Goal: Transaction & Acquisition: Purchase product/service

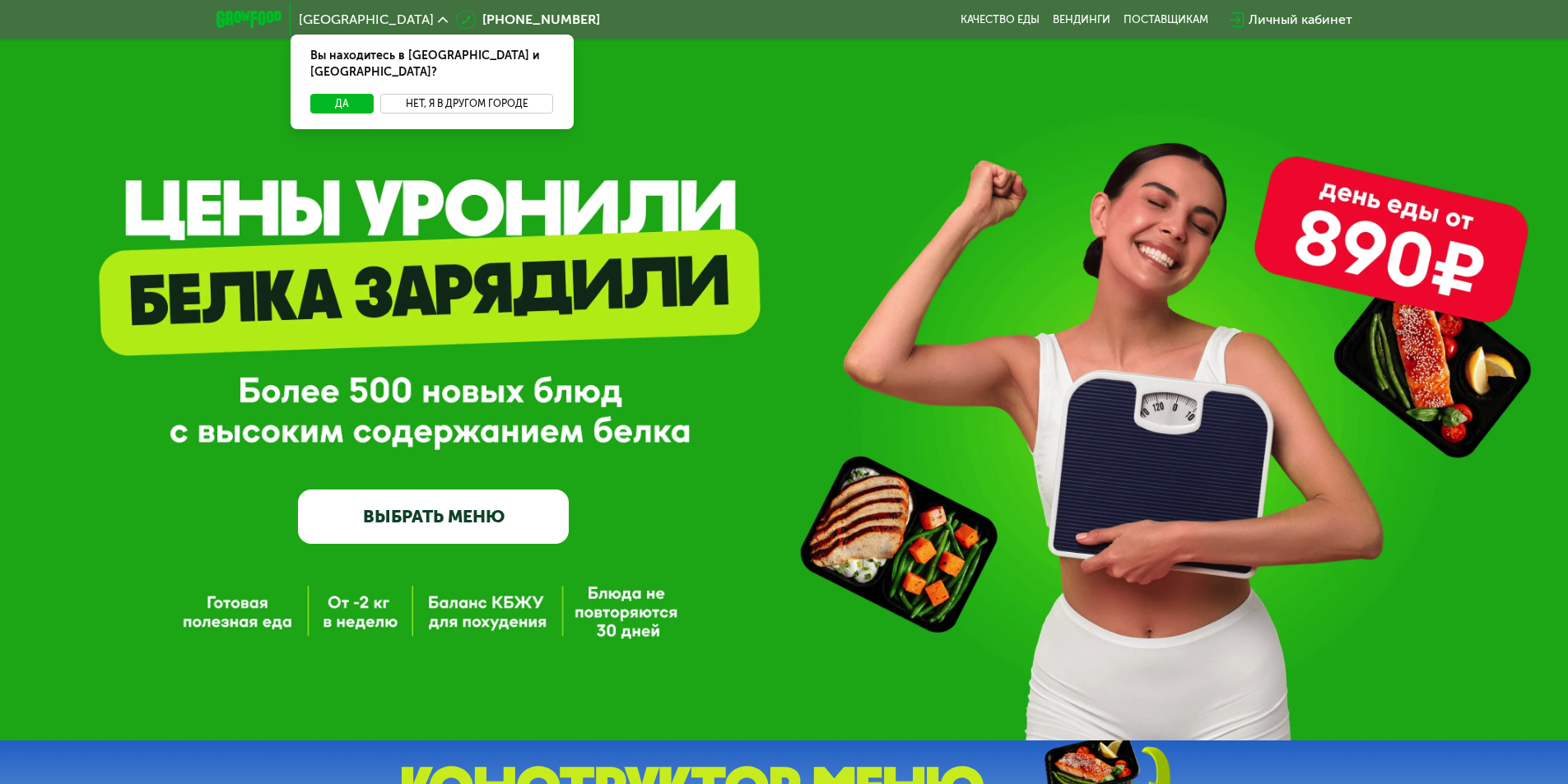
click at [519, 94] on button "Нет, я в другом городе" at bounding box center [466, 103] width 173 height 20
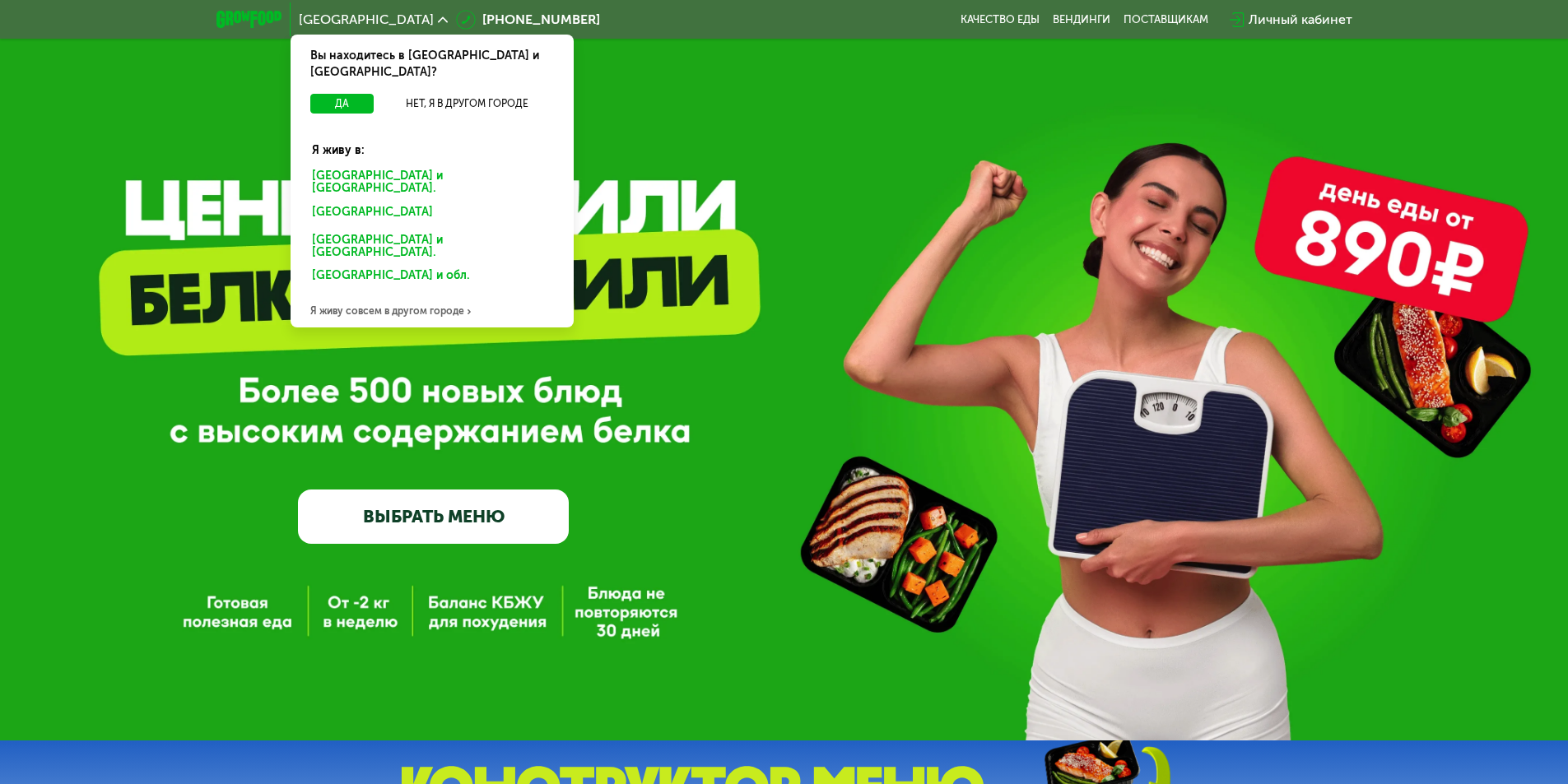
click at [406, 202] on div "[GEOGRAPHIC_DATA] и [GEOGRAPHIC_DATA]." at bounding box center [429, 215] width 257 height 27
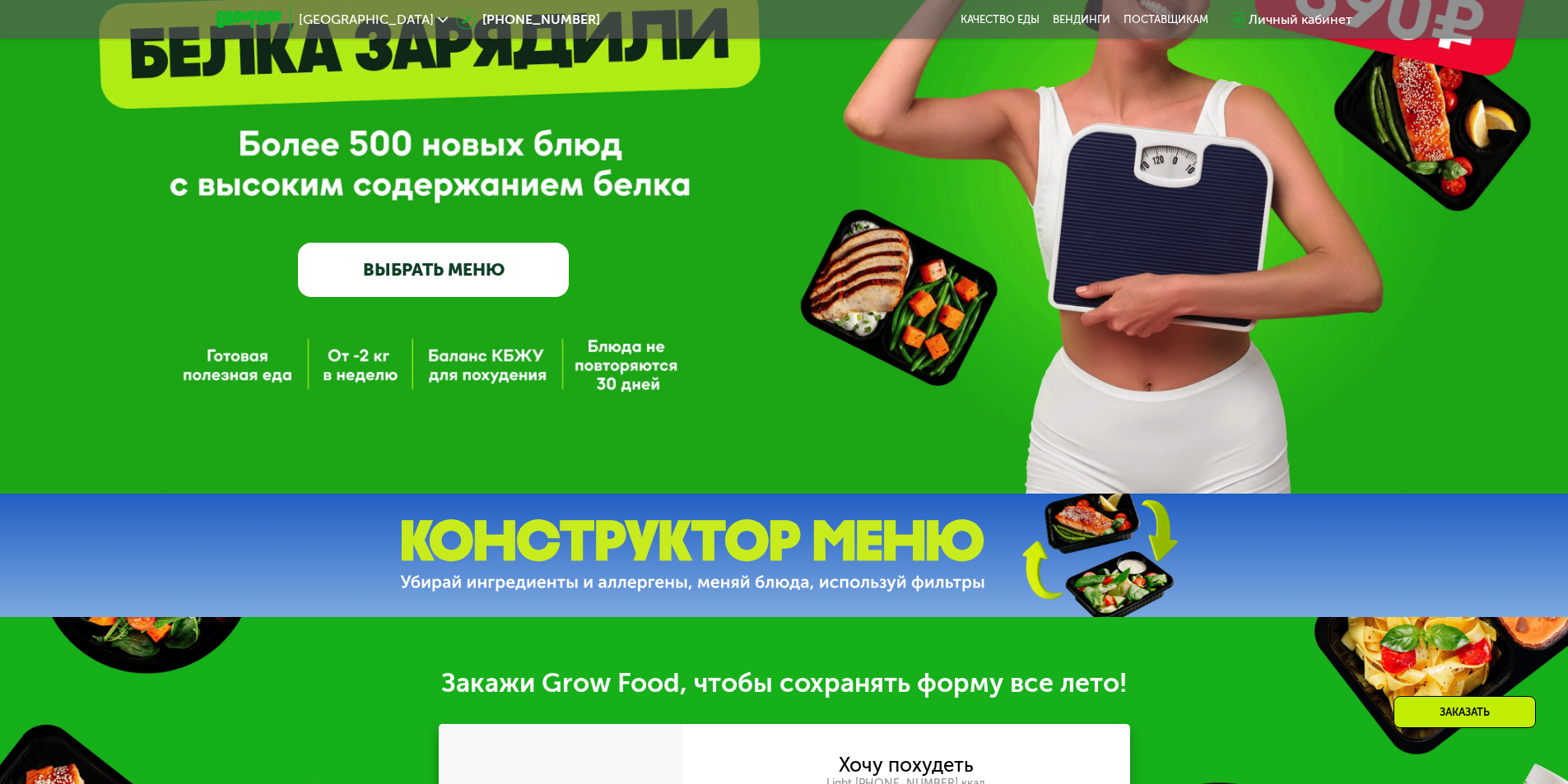
click at [479, 280] on link "ВЫБРАТЬ МЕНЮ" at bounding box center [433, 270] width 271 height 55
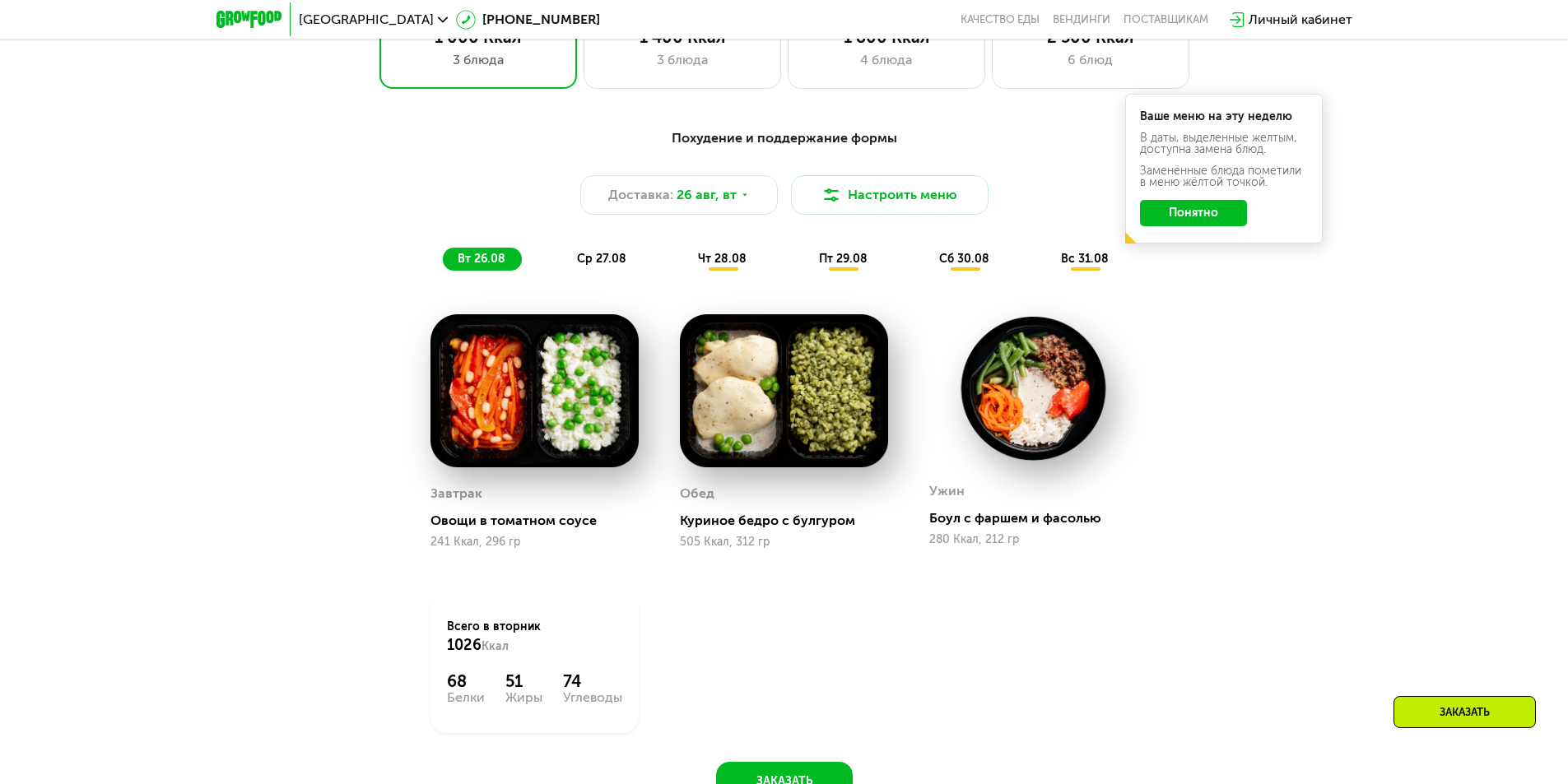
scroll to position [1054, 0]
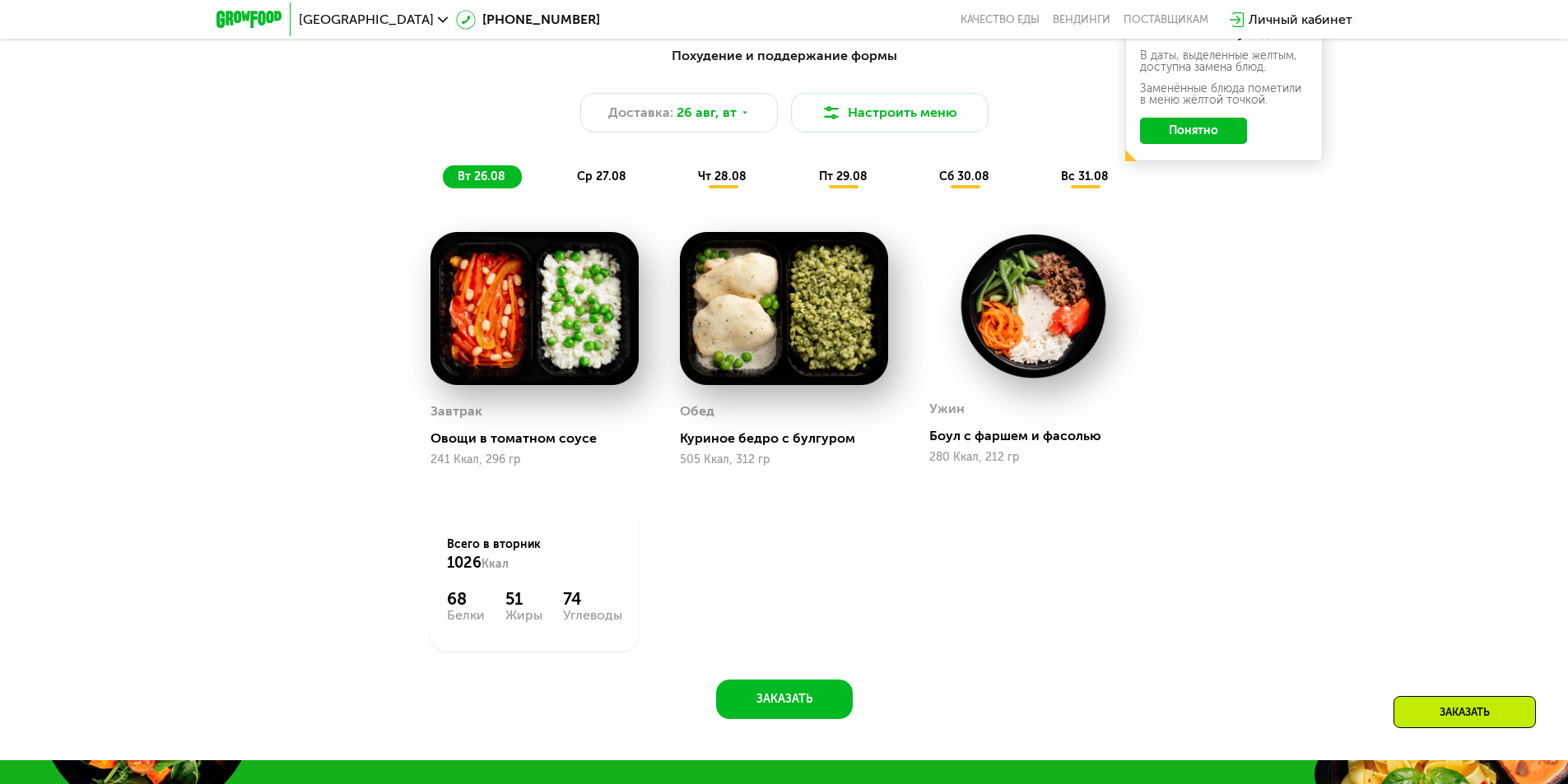
click at [622, 174] on span "ср 27.08" at bounding box center [602, 176] width 50 height 14
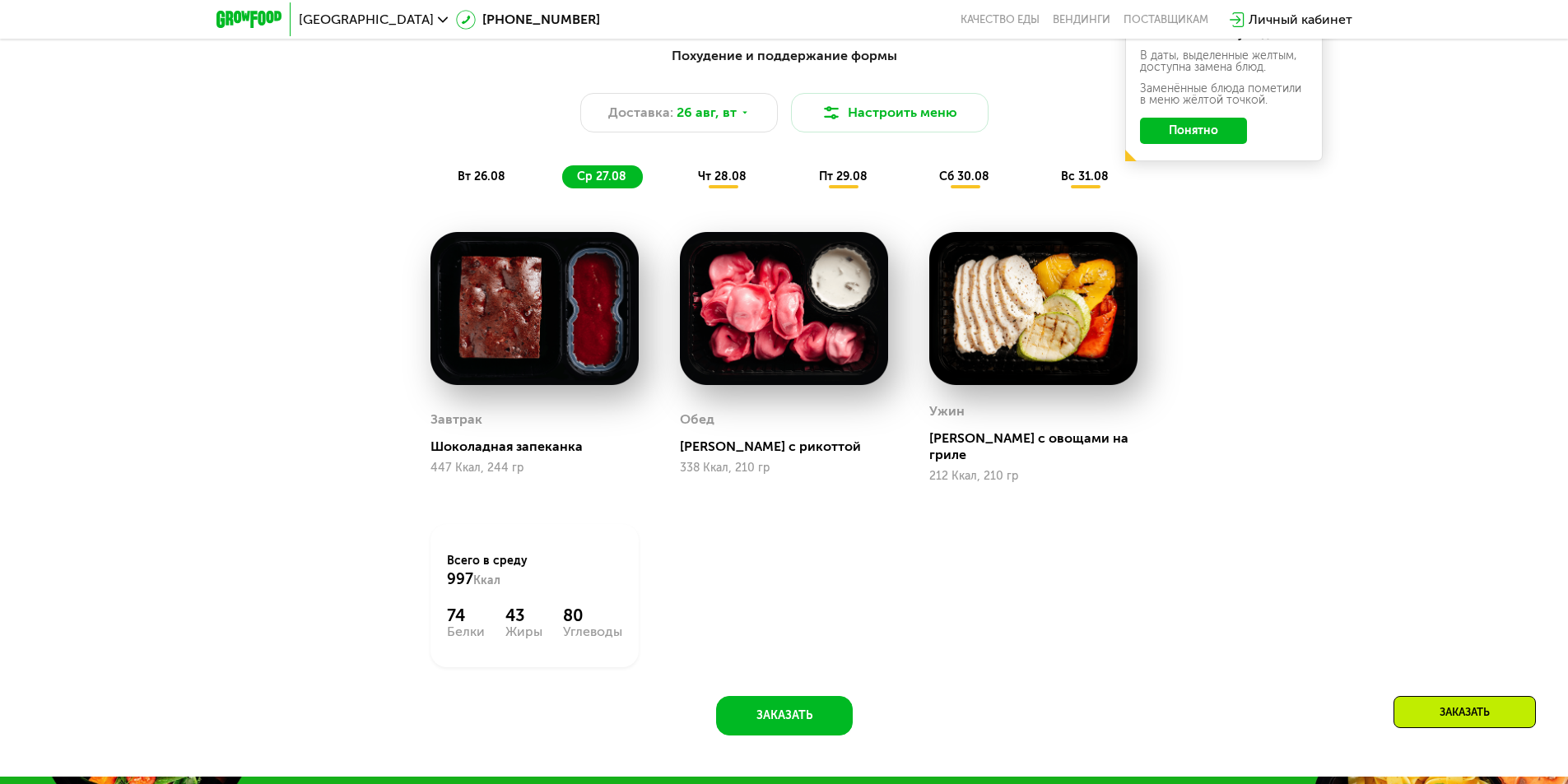
click at [716, 181] on span "чт 28.08" at bounding box center [722, 176] width 49 height 14
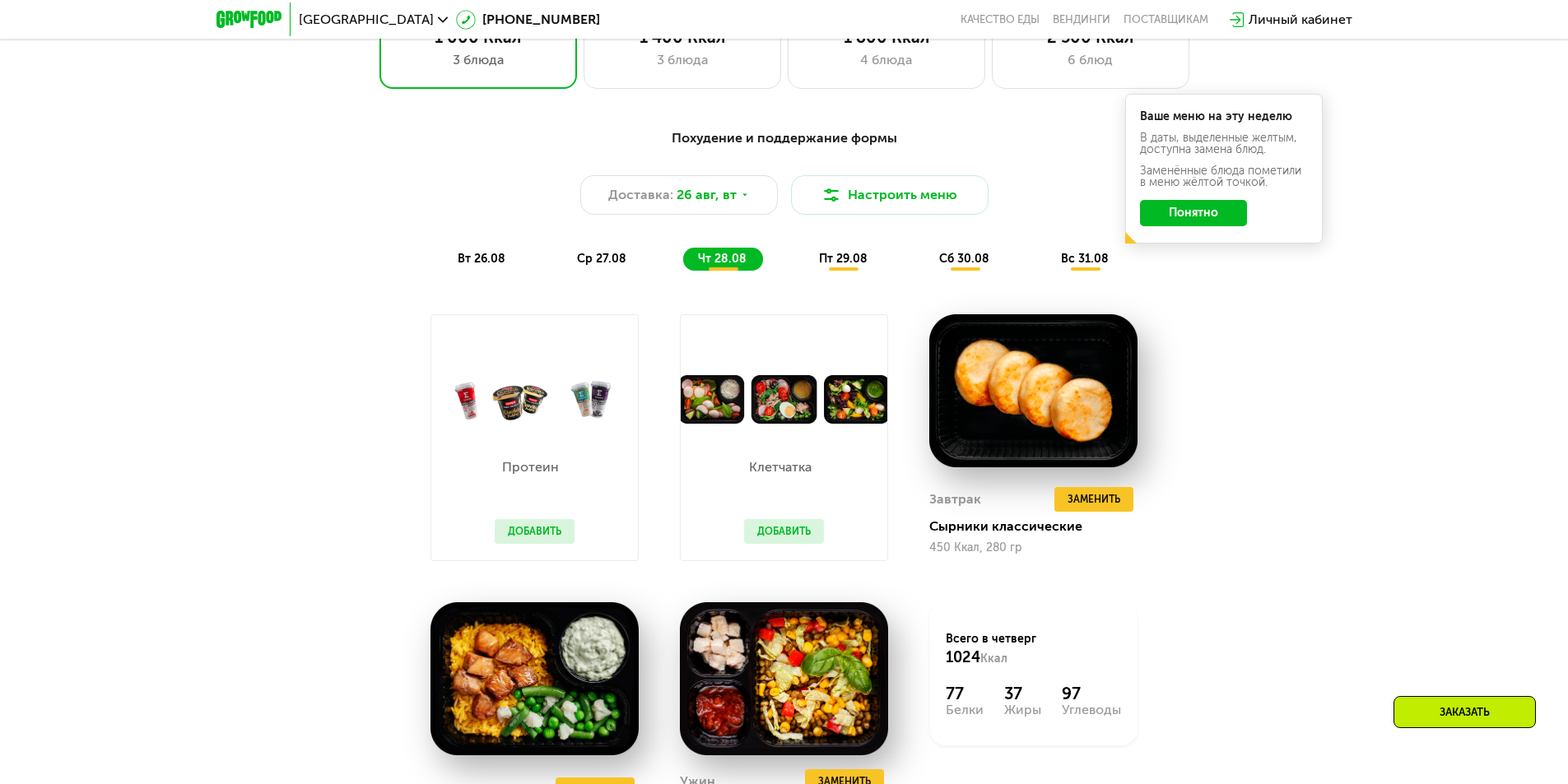
scroll to position [807, 0]
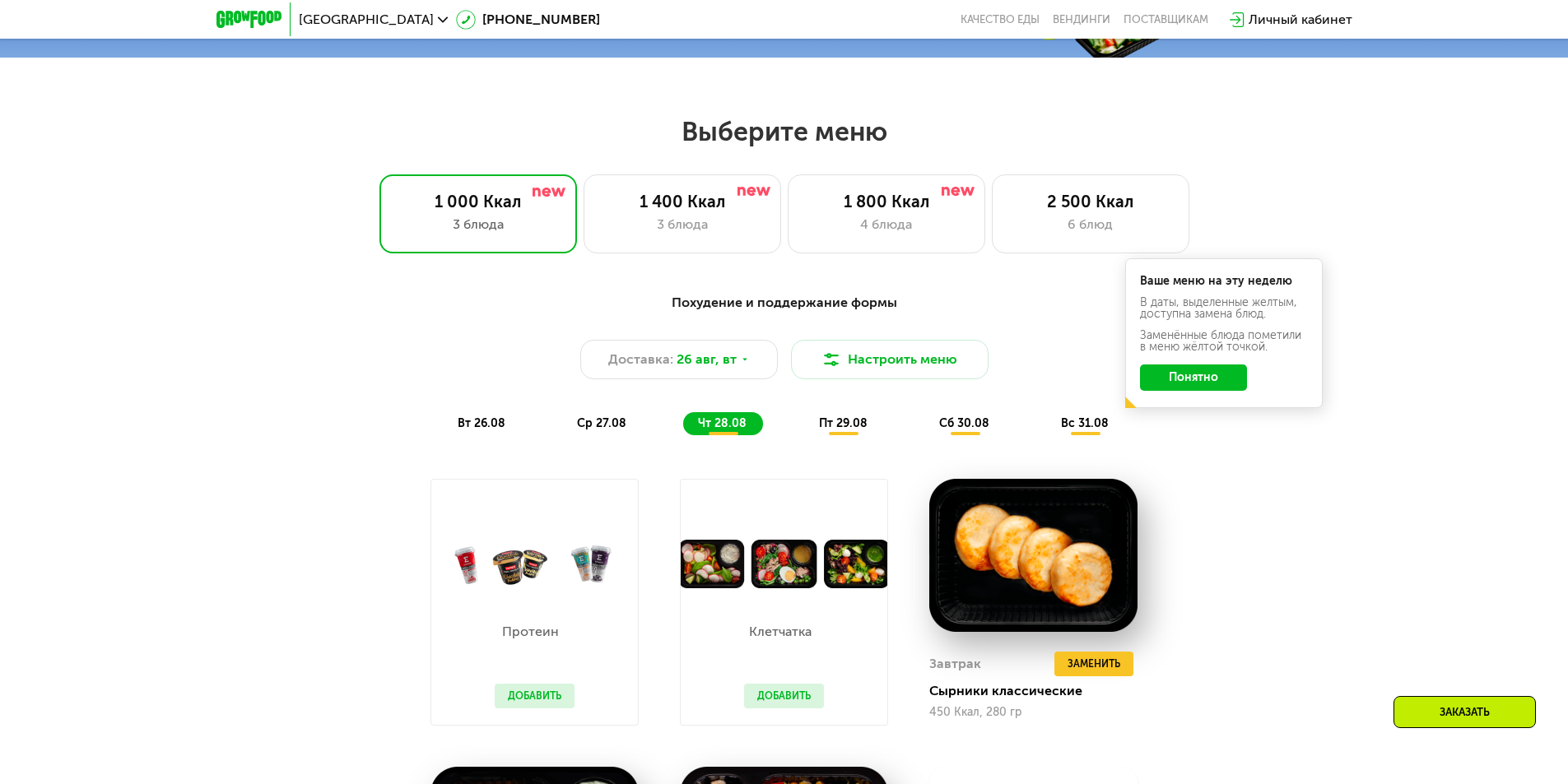
click at [847, 427] on span "пт 29.08" at bounding box center [843, 423] width 49 height 14
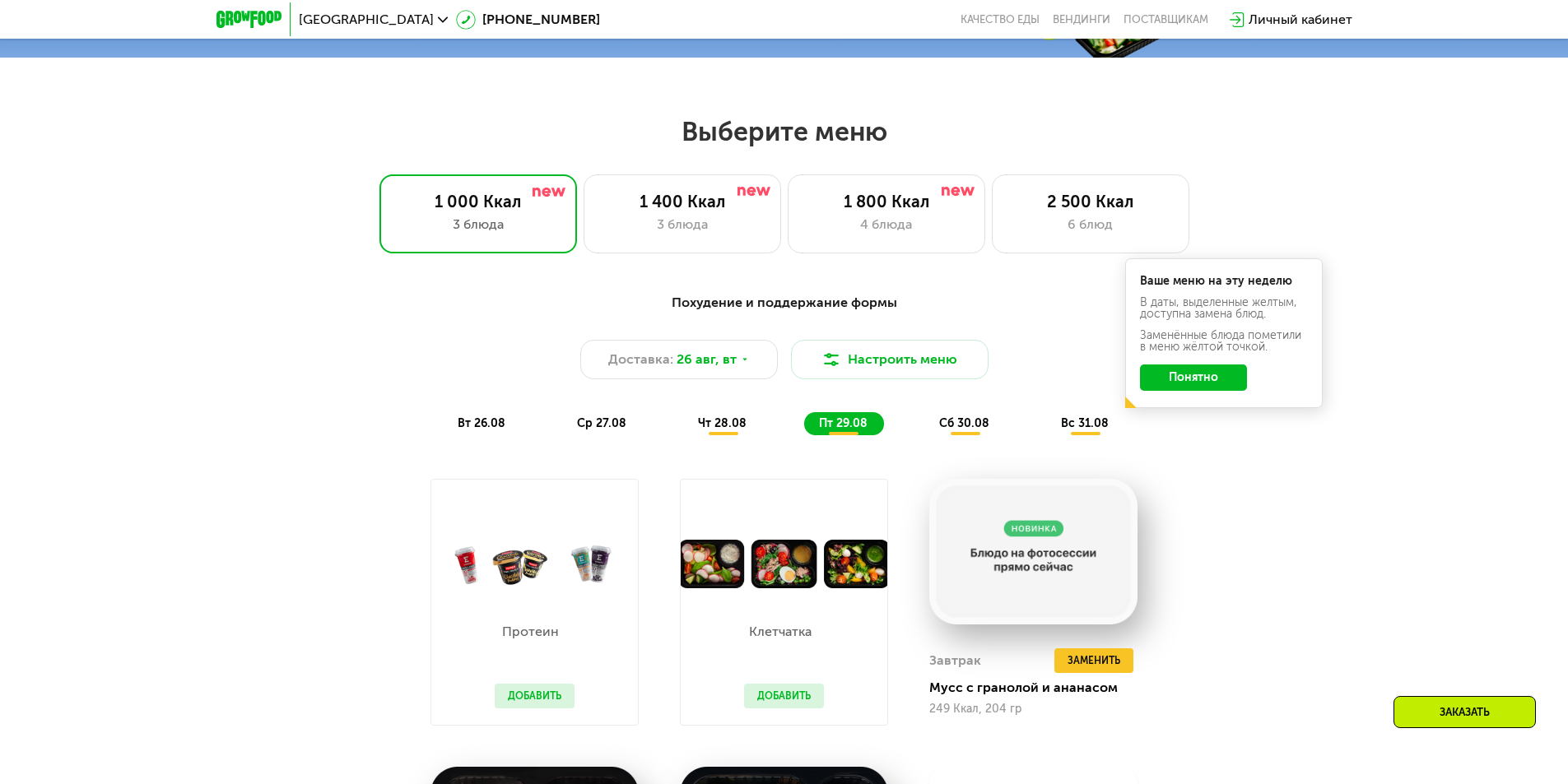
scroll to position [725, 0]
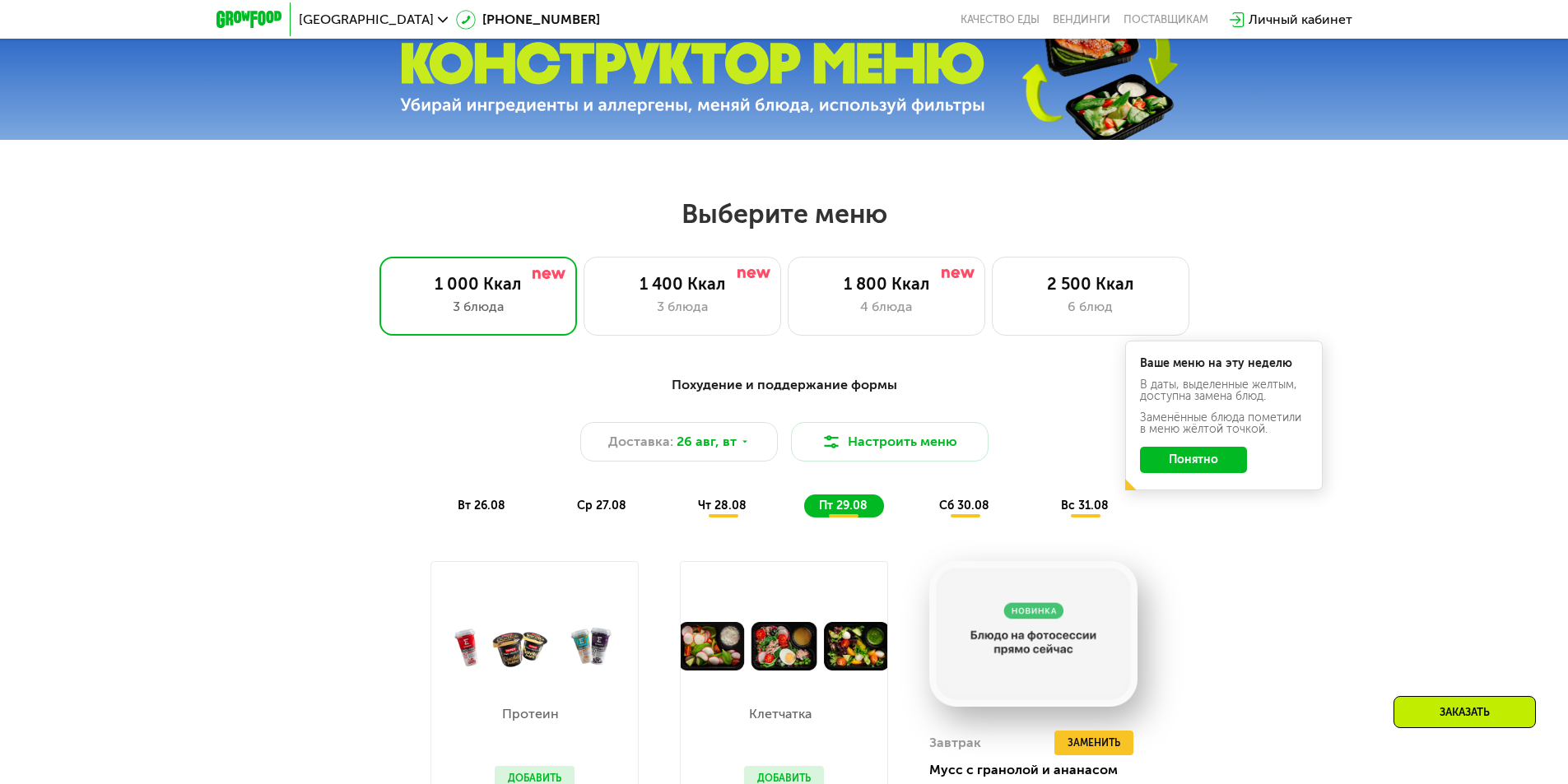
click at [1214, 473] on button "Понятно" at bounding box center [1194, 460] width 107 height 27
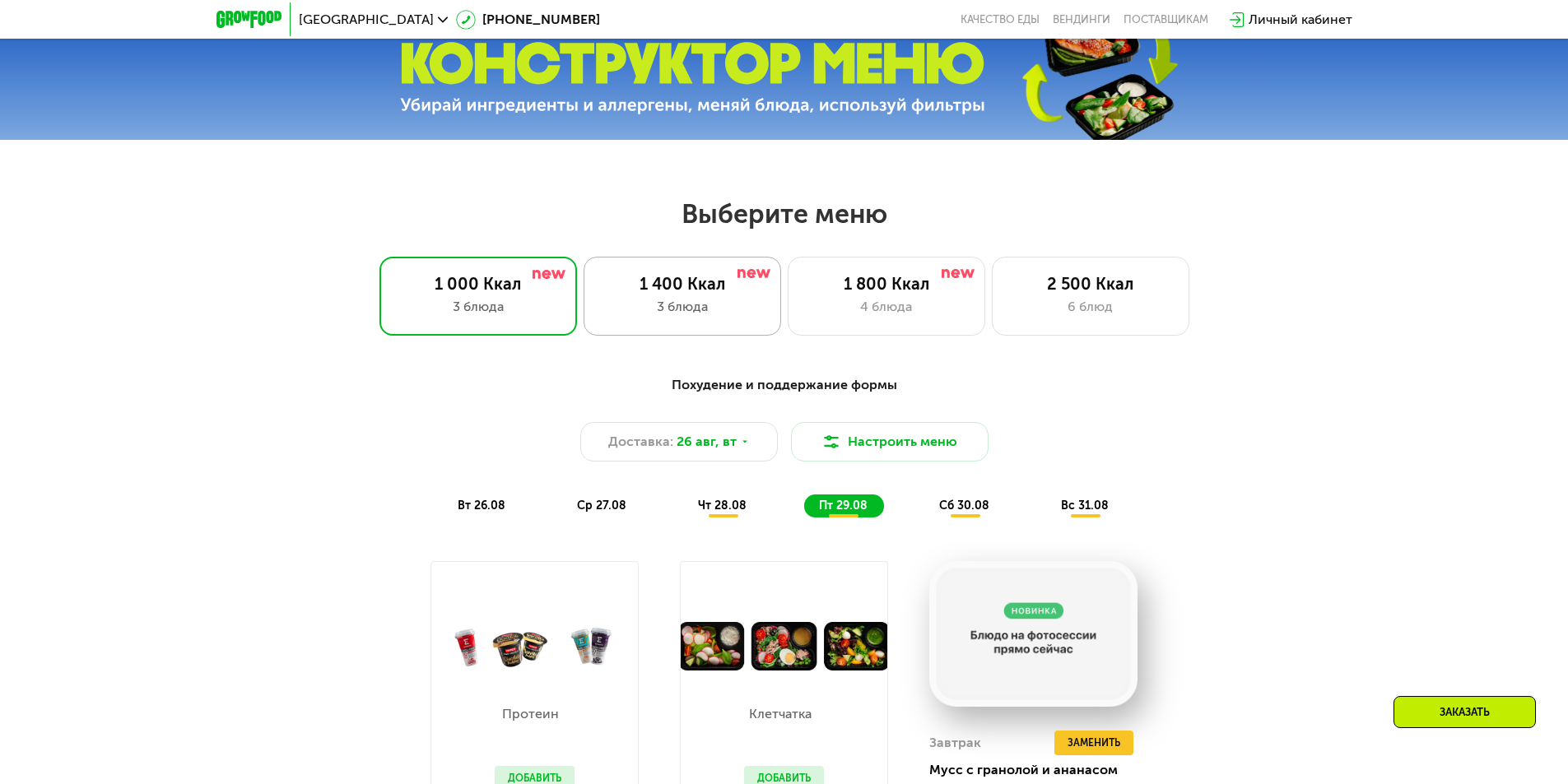
click at [726, 317] on div "3 блюда" at bounding box center [683, 306] width 163 height 20
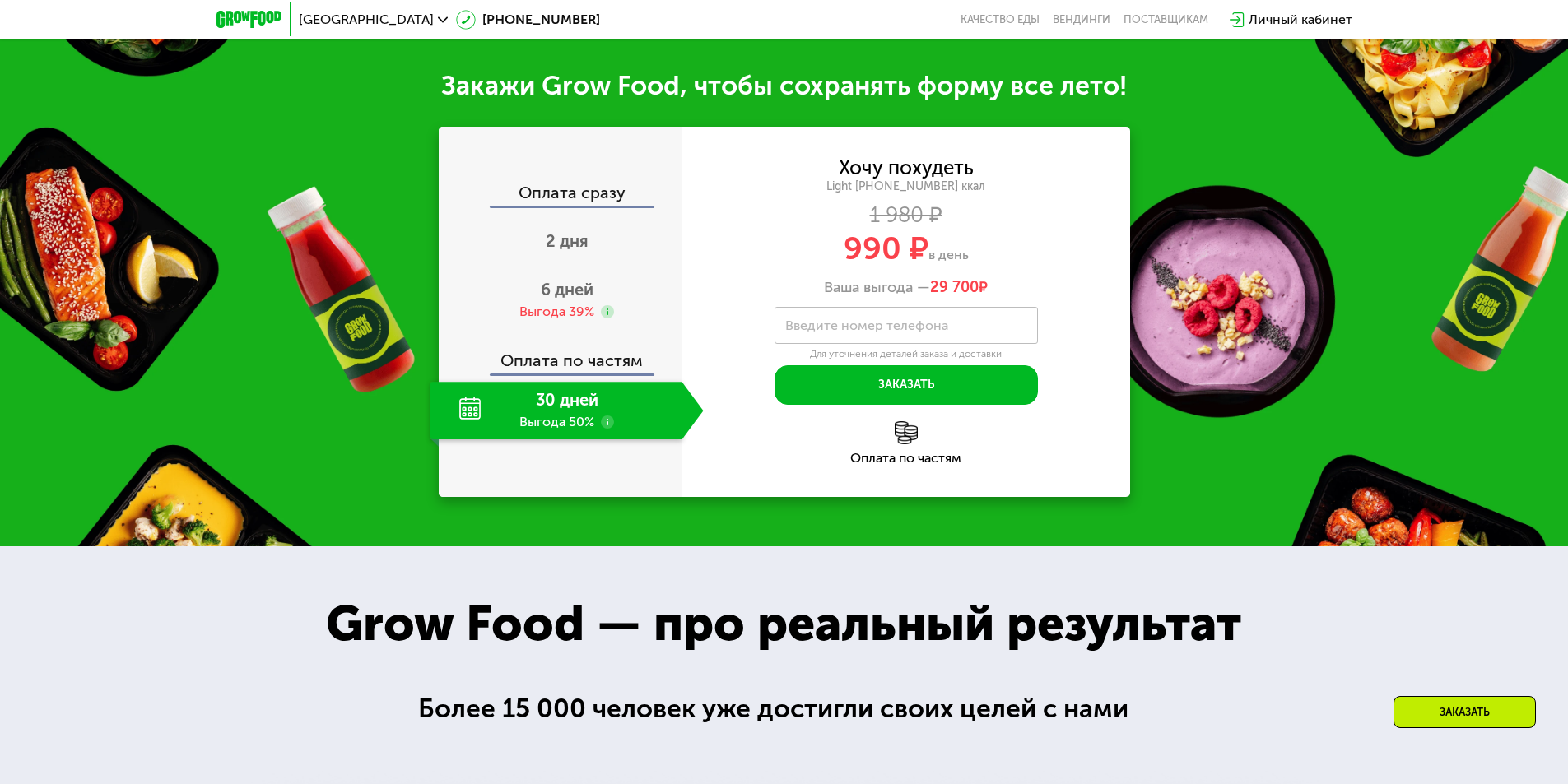
scroll to position [1713, 0]
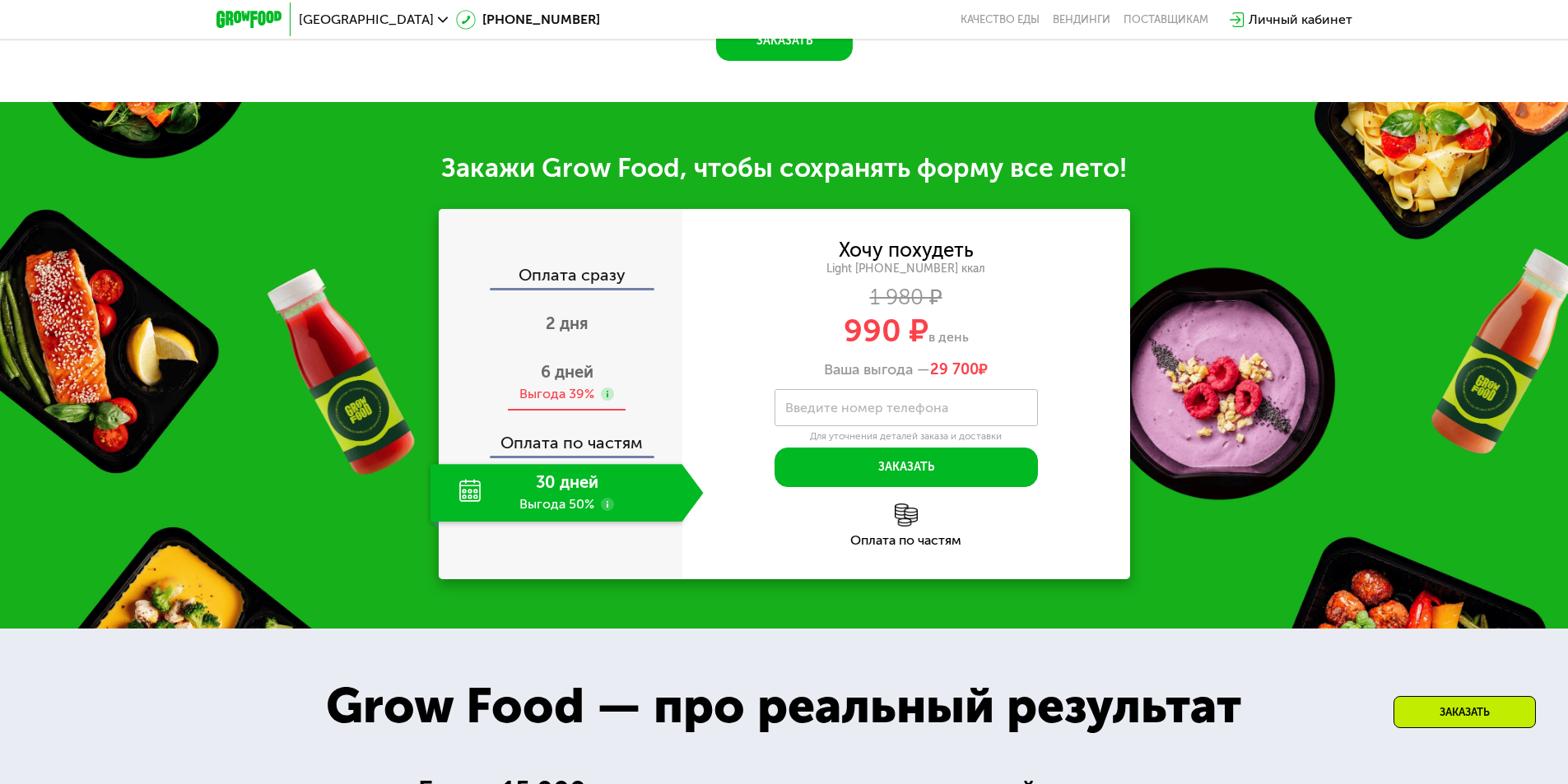
click at [579, 401] on div "Выгода 39%" at bounding box center [557, 393] width 75 height 18
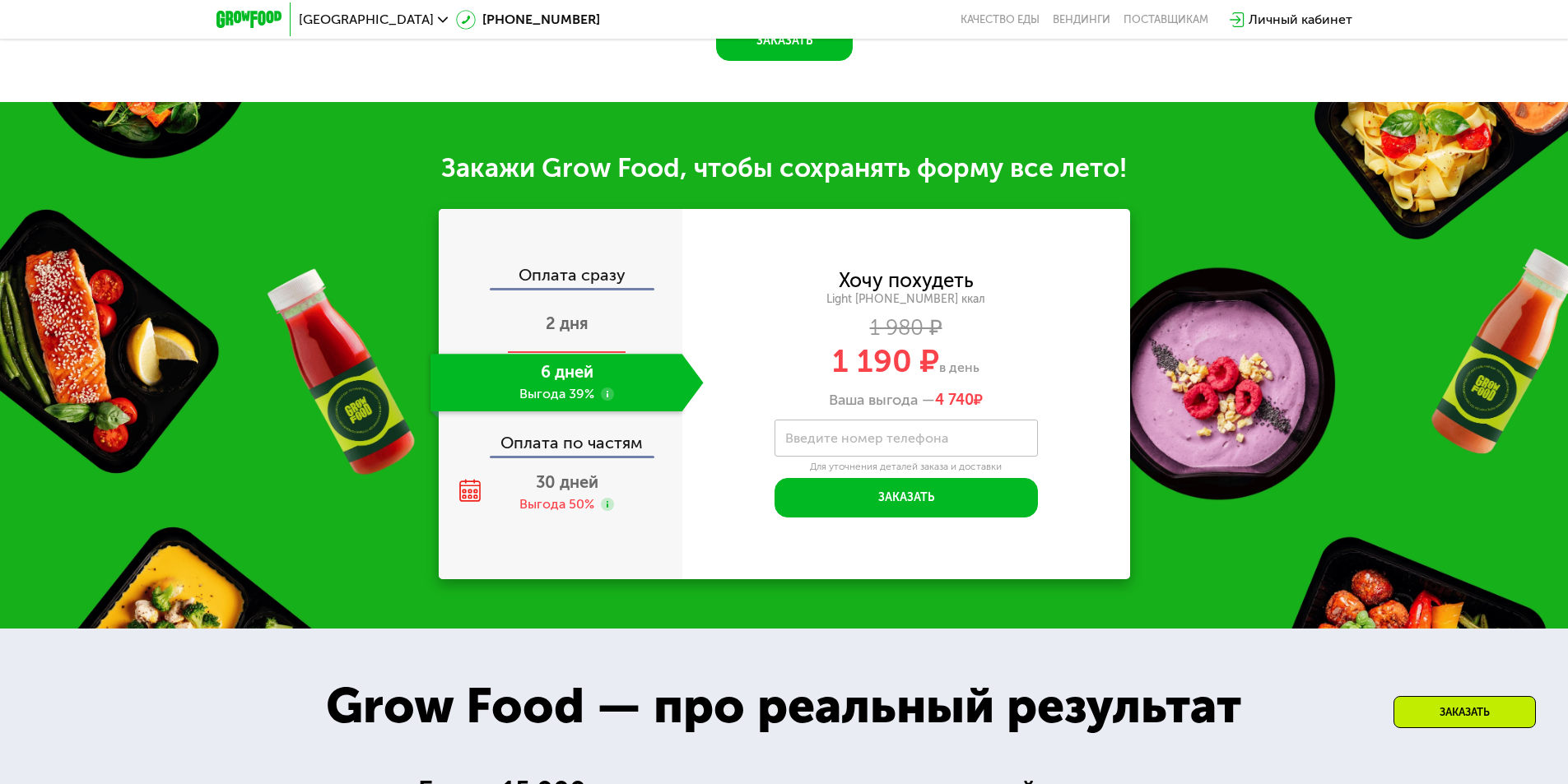
click at [562, 333] on span "2 дня" at bounding box center [567, 324] width 43 height 20
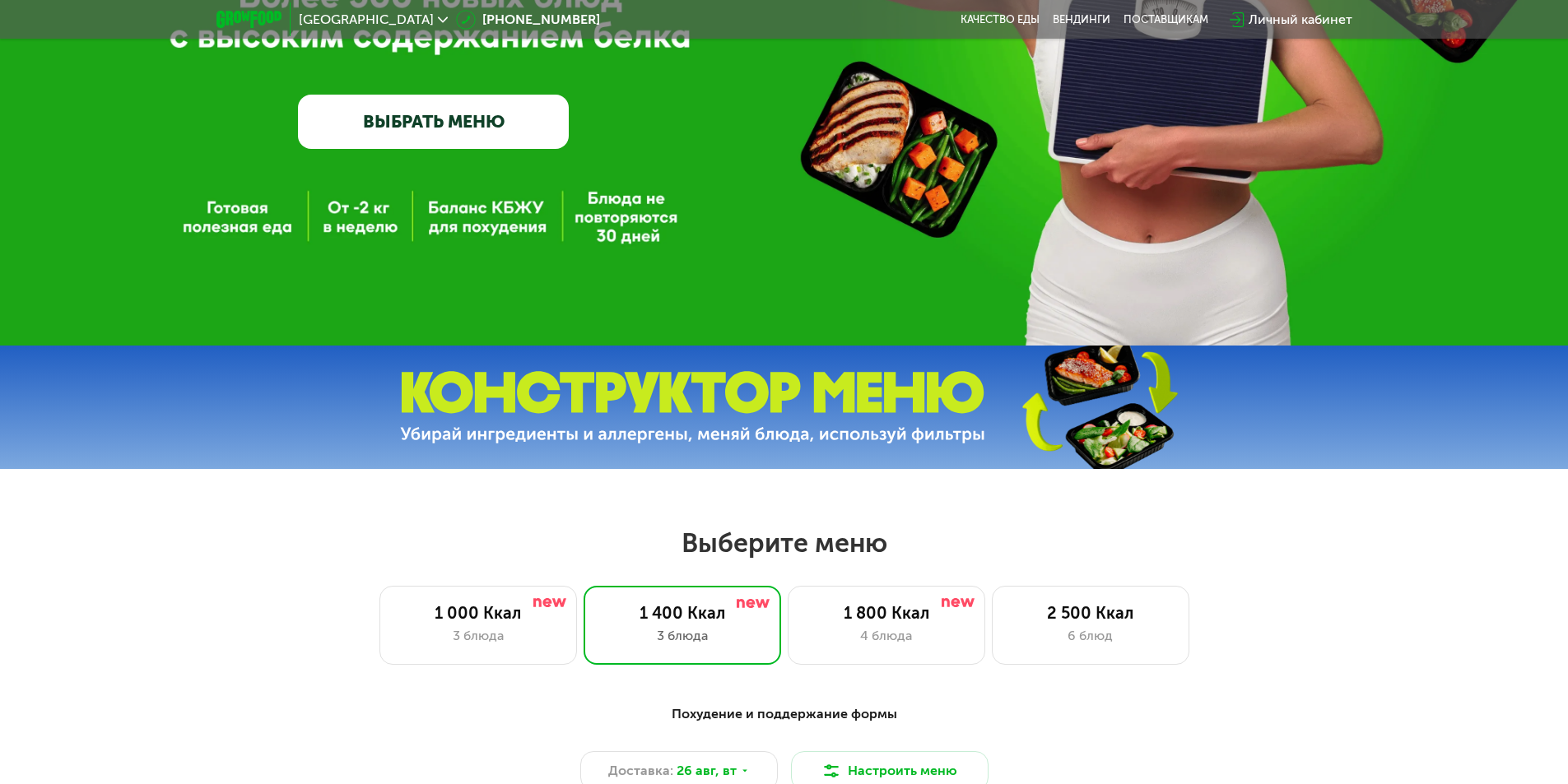
scroll to position [0, 0]
